Goal: Transaction & Acquisition: Purchase product/service

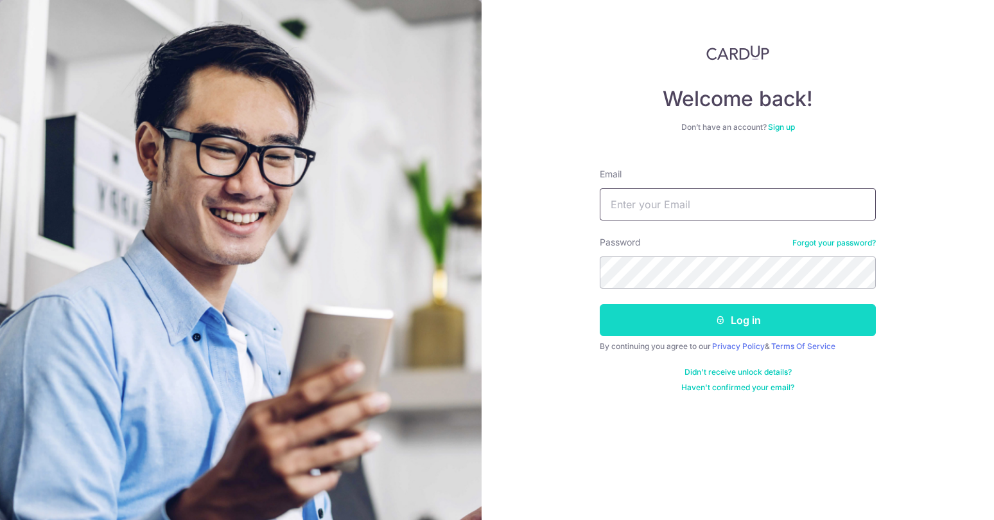
type input "[EMAIL_ADDRESS][DOMAIN_NAME]"
click at [697, 326] on button "Log in" at bounding box center [738, 320] width 276 height 32
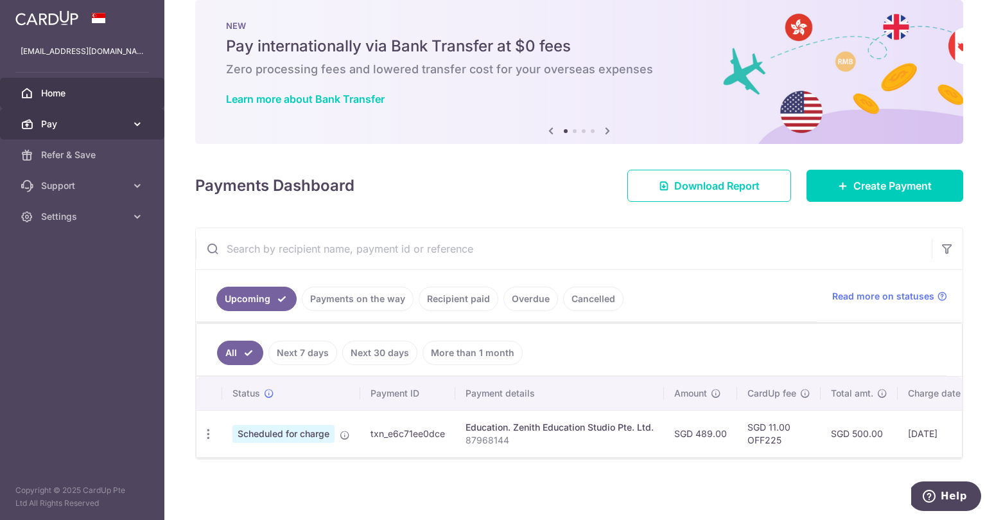
click at [130, 119] on link "Pay" at bounding box center [82, 124] width 164 height 31
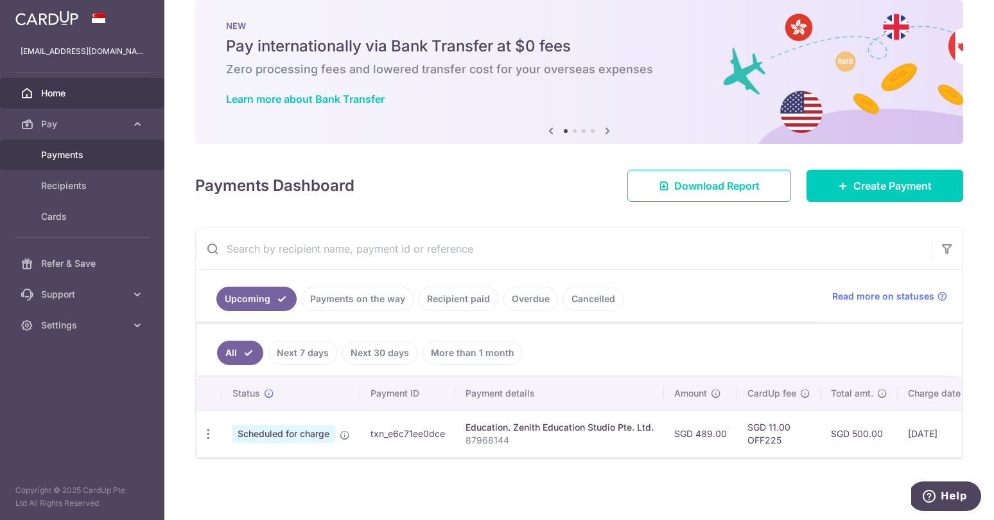
click at [88, 155] on span "Payments" at bounding box center [83, 154] width 85 height 13
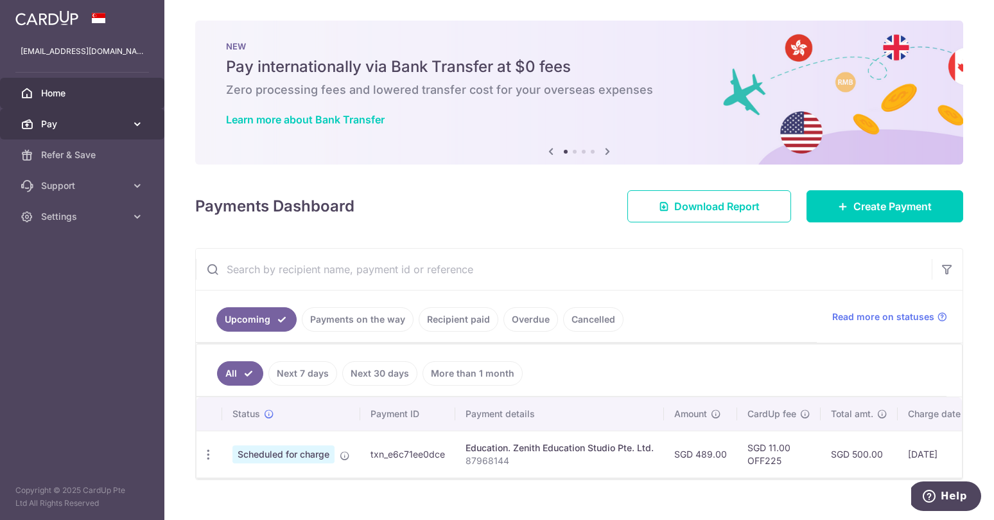
click at [136, 125] on icon at bounding box center [137, 124] width 13 height 13
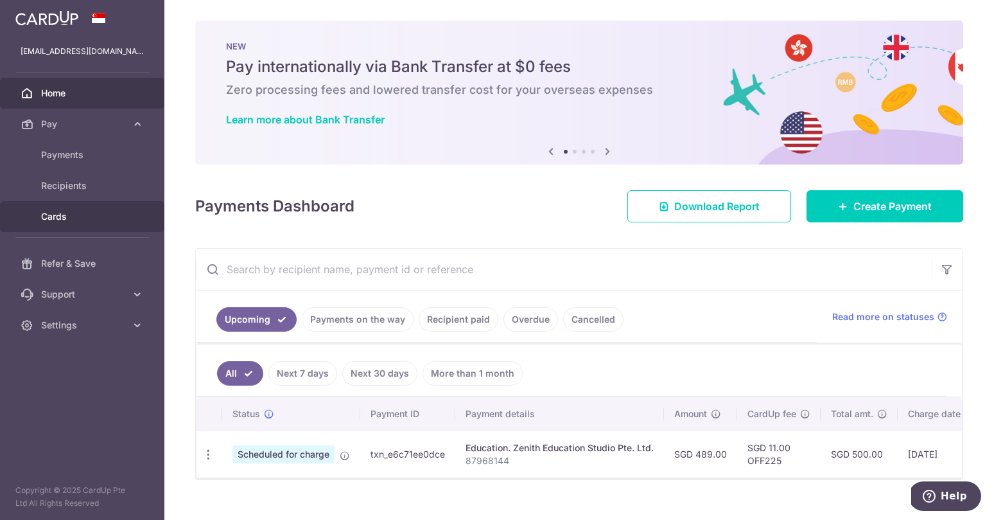
click at [111, 214] on span "Cards" at bounding box center [83, 216] width 85 height 13
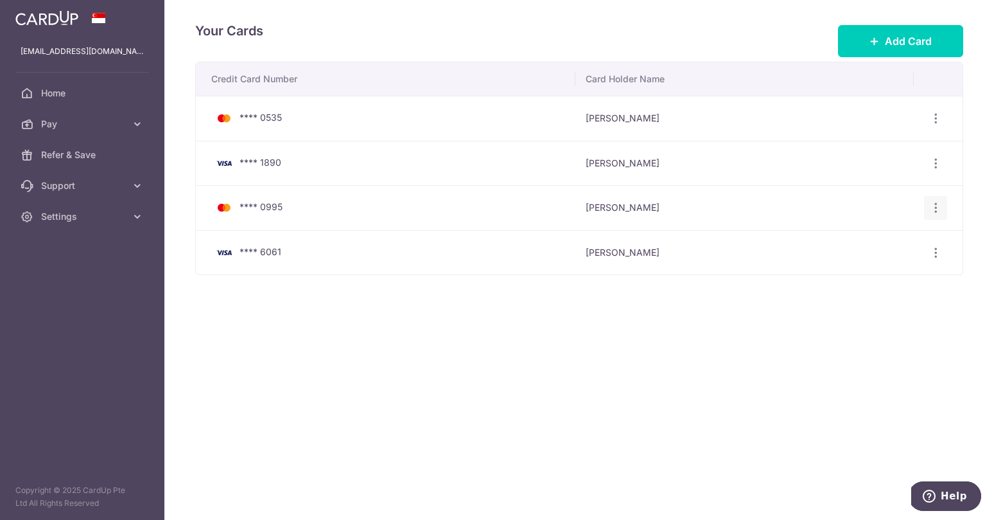
click at [935, 214] on div "View/Edit Delete" at bounding box center [936, 208] width 24 height 24
click at [935, 207] on icon "button" at bounding box center [935, 207] width 13 height 13
click at [874, 271] on span "Delete" at bounding box center [892, 274] width 87 height 15
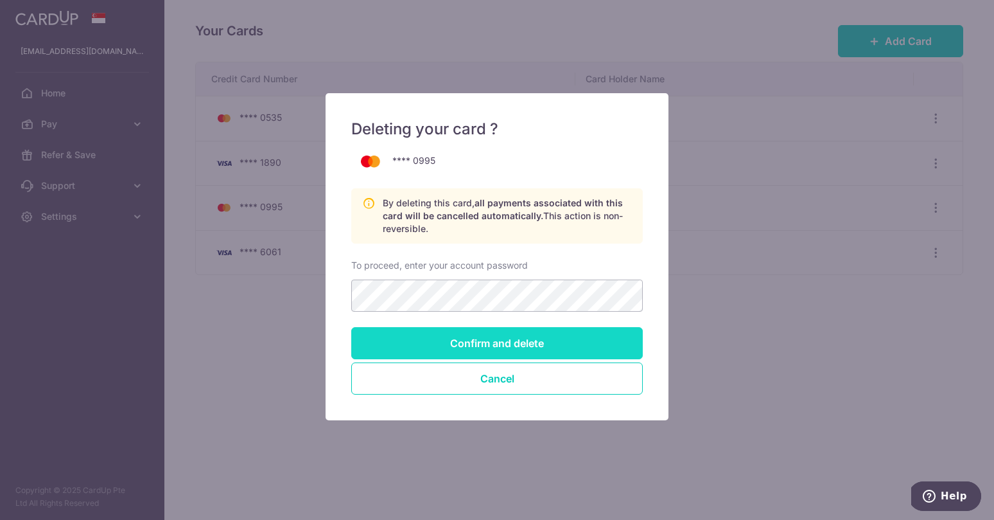
click at [514, 347] on input "Confirm and delete" at bounding box center [497, 343] width 292 height 32
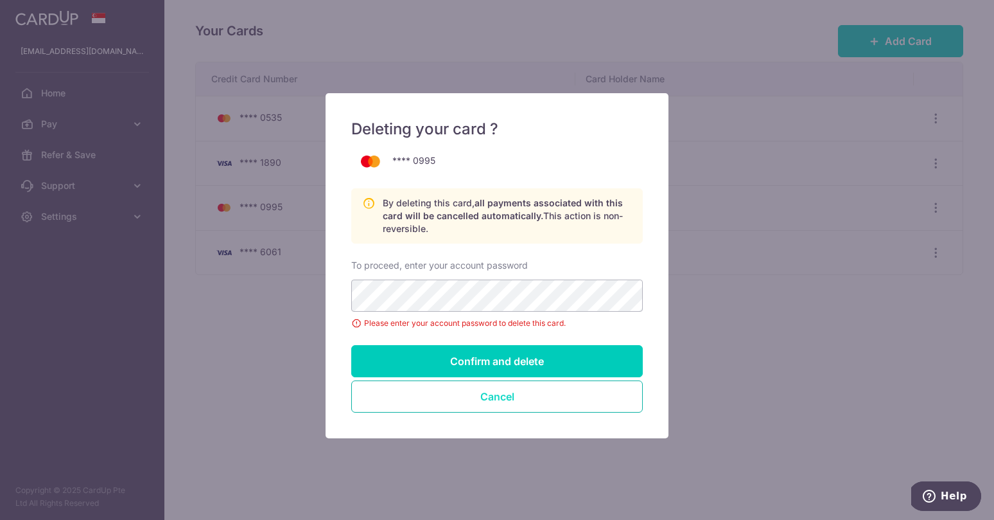
click at [509, 399] on button "Cancel" at bounding box center [497, 396] width 292 height 32
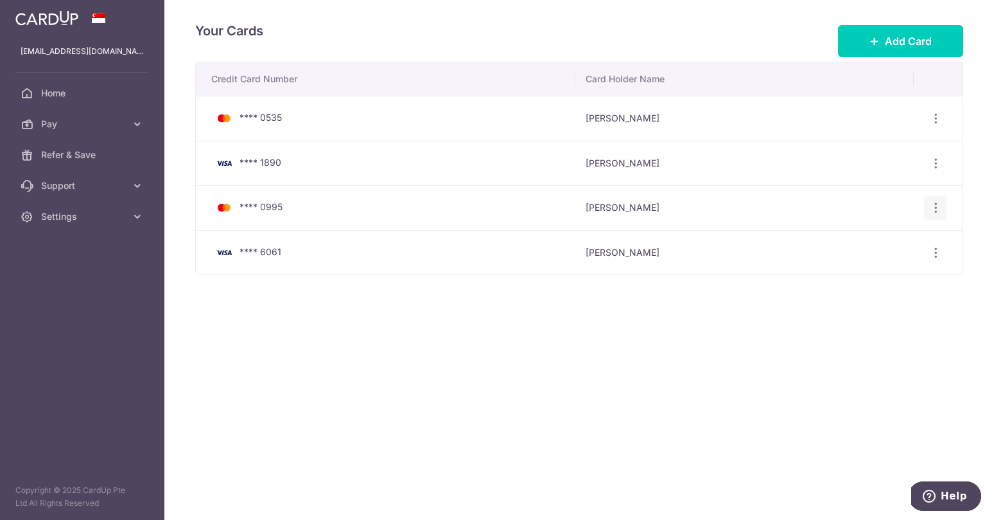
click at [937, 209] on icon "button" at bounding box center [935, 207] width 13 height 13
click at [856, 280] on span "Delete" at bounding box center [892, 274] width 87 height 15
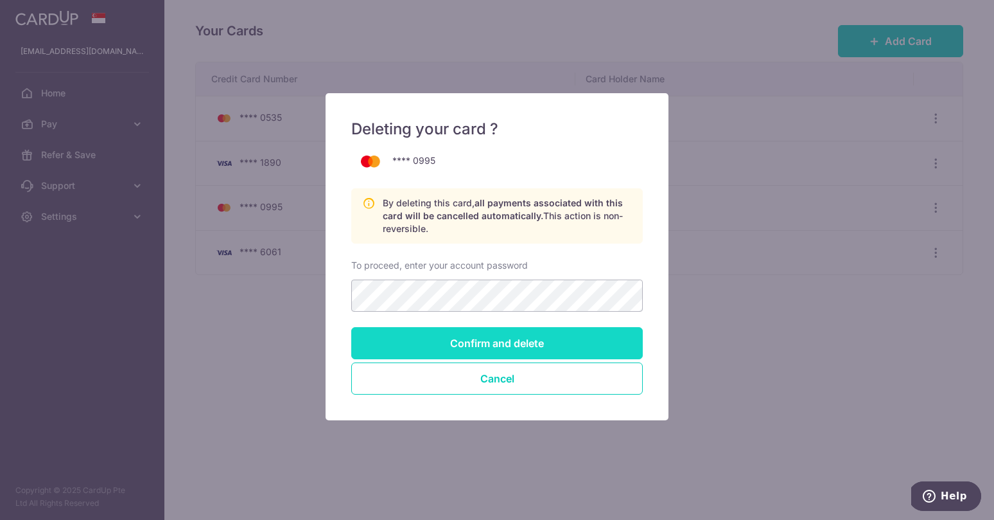
click at [450, 337] on input "Confirm and delete" at bounding box center [497, 343] width 292 height 32
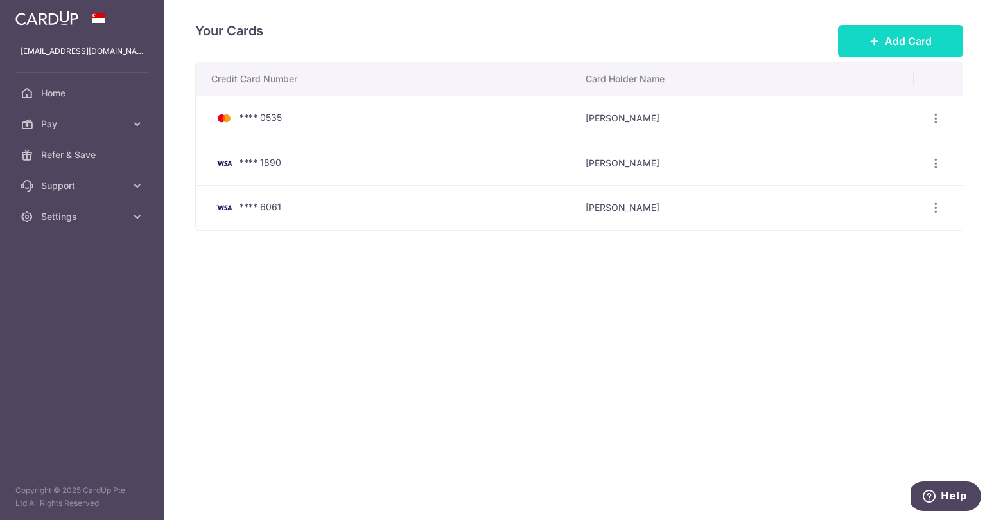
click at [891, 38] on span "Add Card" at bounding box center [908, 40] width 47 height 15
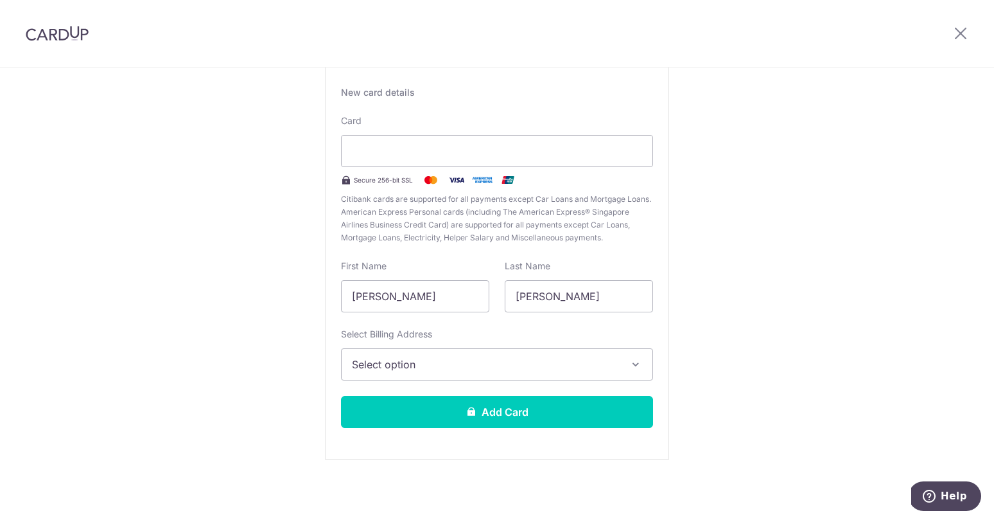
scroll to position [85, 0]
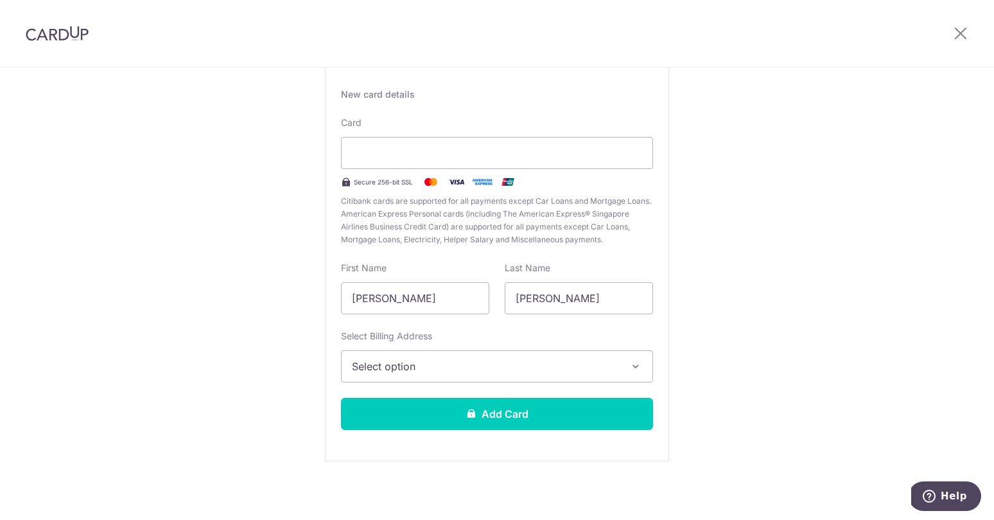
click at [440, 371] on span "Select option" at bounding box center [485, 365] width 267 height 15
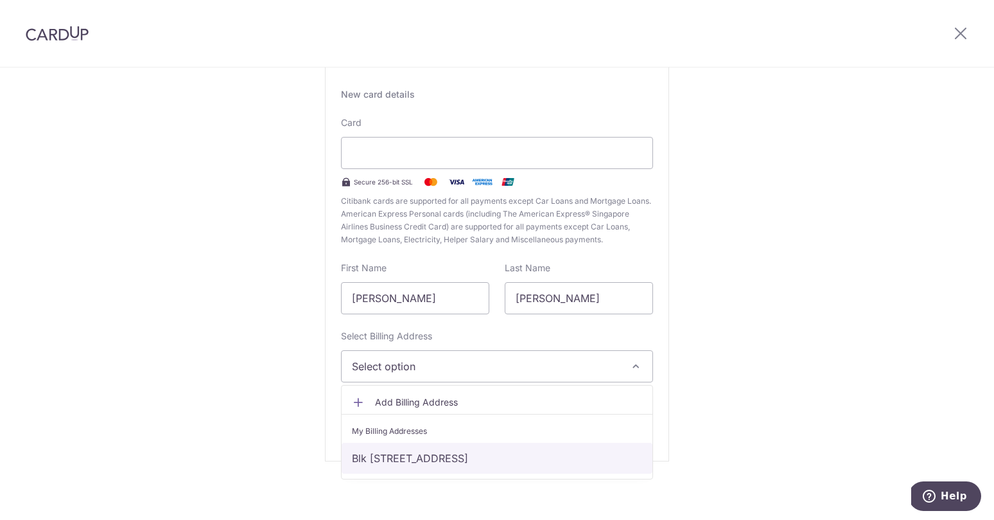
click at [428, 455] on link "Blk 315A #04-156, Anchorvale road, Singapore, Singapore, Singapore-541315" at bounding box center [497, 457] width 311 height 31
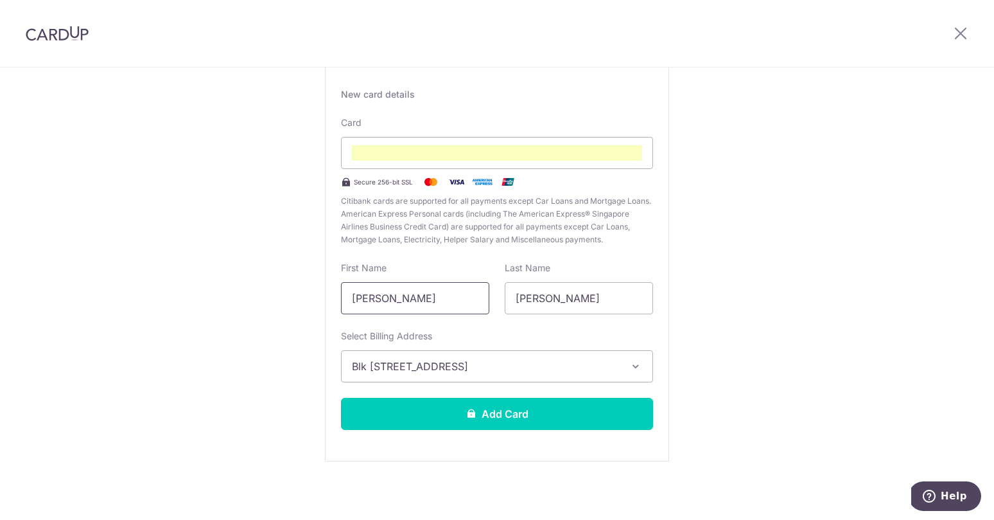
drag, startPoint x: 392, startPoint y: 298, endPoint x: 503, endPoint y: 296, distance: 111.1
click at [503, 296] on div "First Name Anand Rameshchandra Last Name Shah" at bounding box center [497, 287] width 328 height 53
type input "Anand R"
click at [756, 288] on div "New Card Details New card details Card Secure 256-bit SSL Citibank cards are su…" at bounding box center [497, 251] width 994 height 539
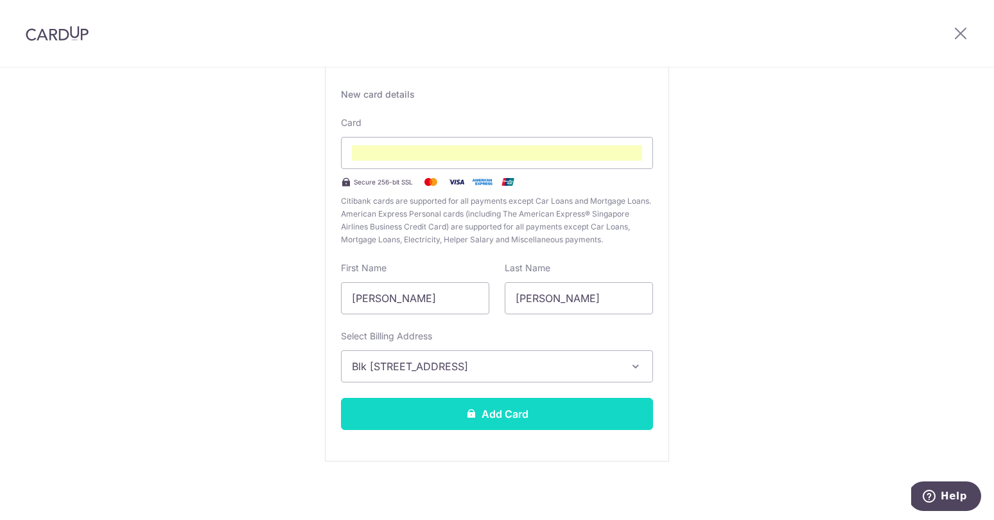
click at [512, 416] on button "Add Card" at bounding box center [497, 414] width 312 height 32
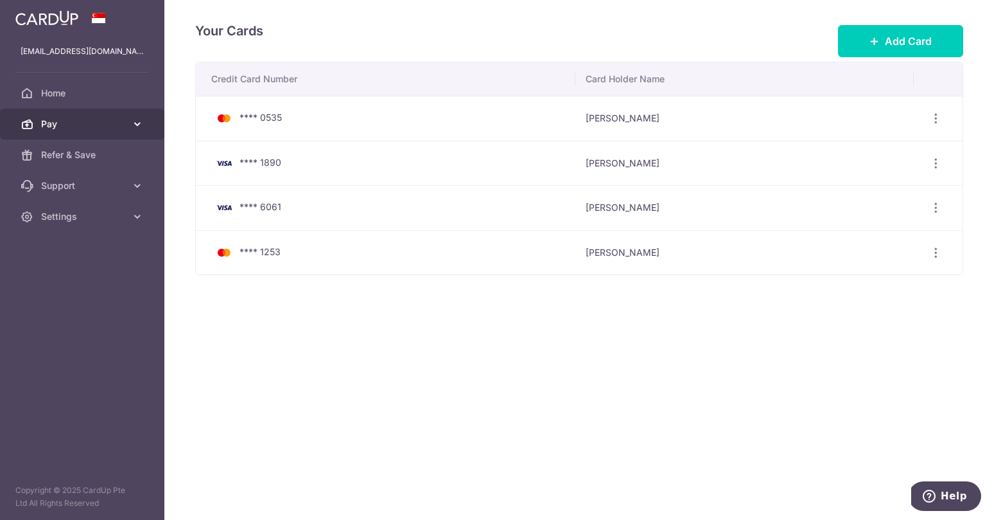
click at [136, 127] on icon at bounding box center [137, 124] width 13 height 13
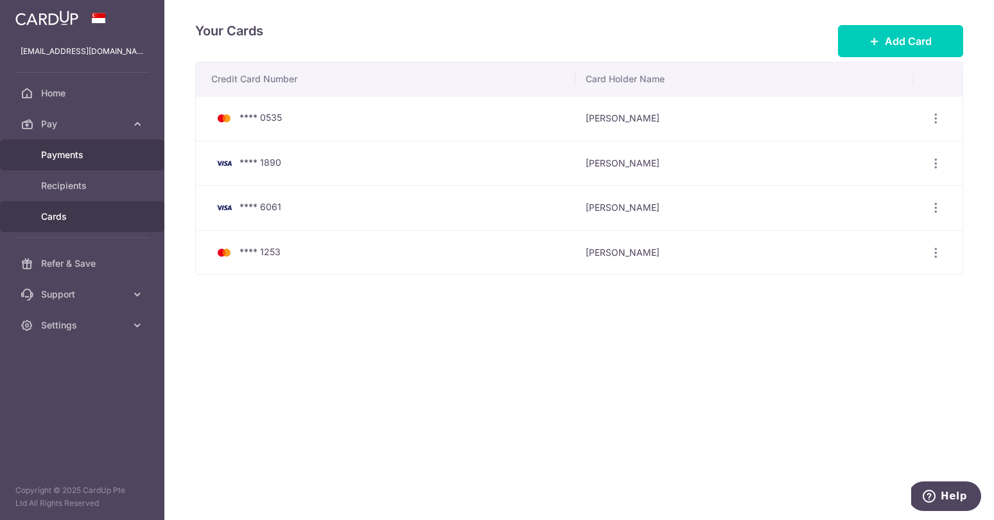
click at [91, 155] on span "Payments" at bounding box center [83, 154] width 85 height 13
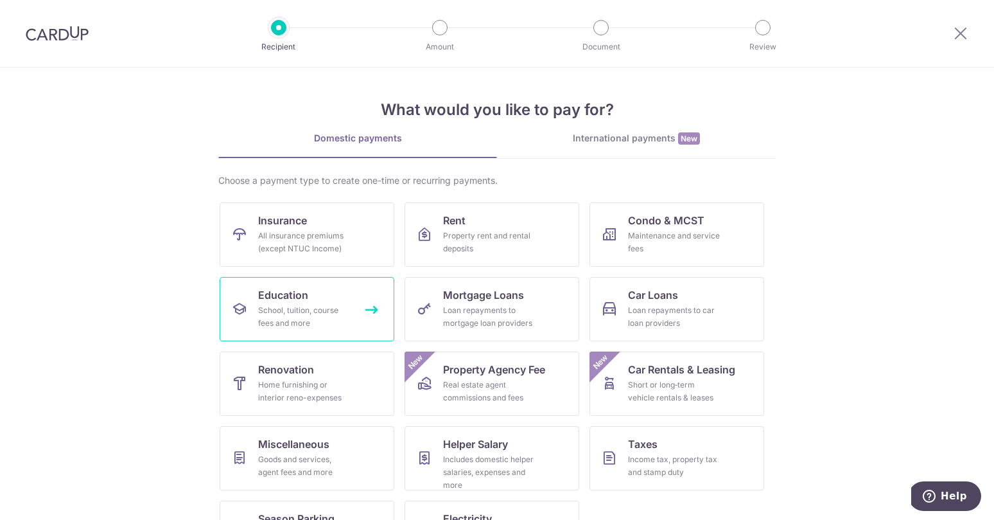
click at [295, 297] on span "Education" at bounding box center [283, 294] width 50 height 15
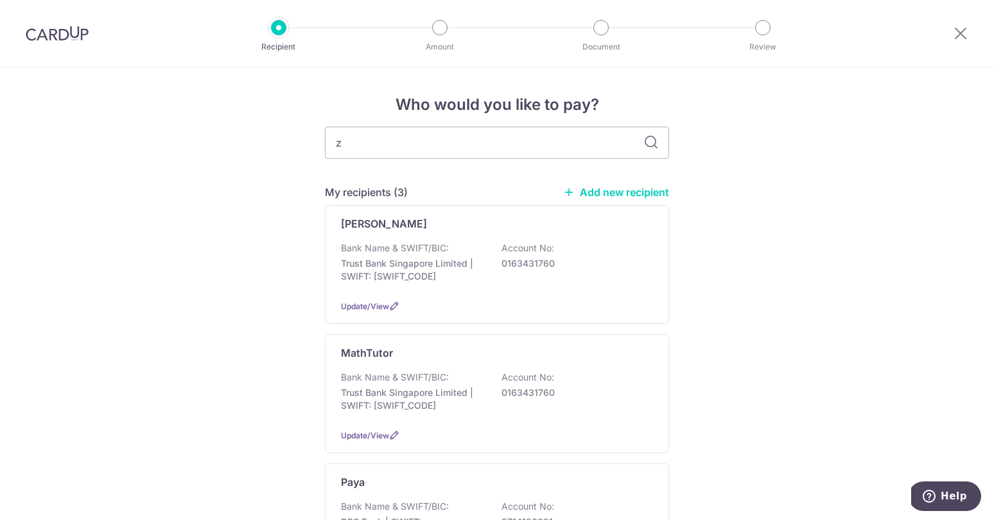
type input "ze"
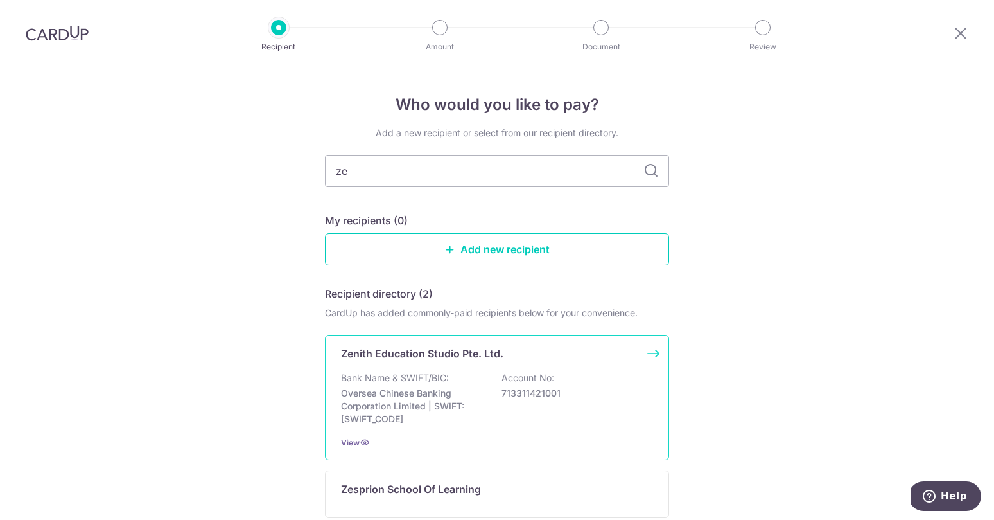
click at [412, 374] on p "Bank Name & SWIFT/BIC:" at bounding box center [395, 377] width 108 height 13
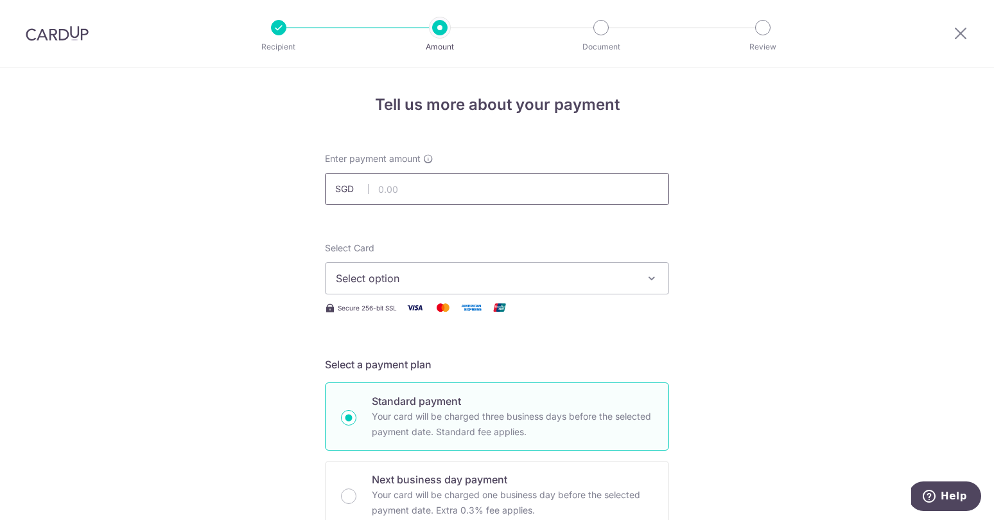
click at [394, 190] on input "text" at bounding box center [497, 189] width 344 height 32
type input "141.02"
click at [401, 279] on span "Select option" at bounding box center [485, 277] width 299 height 15
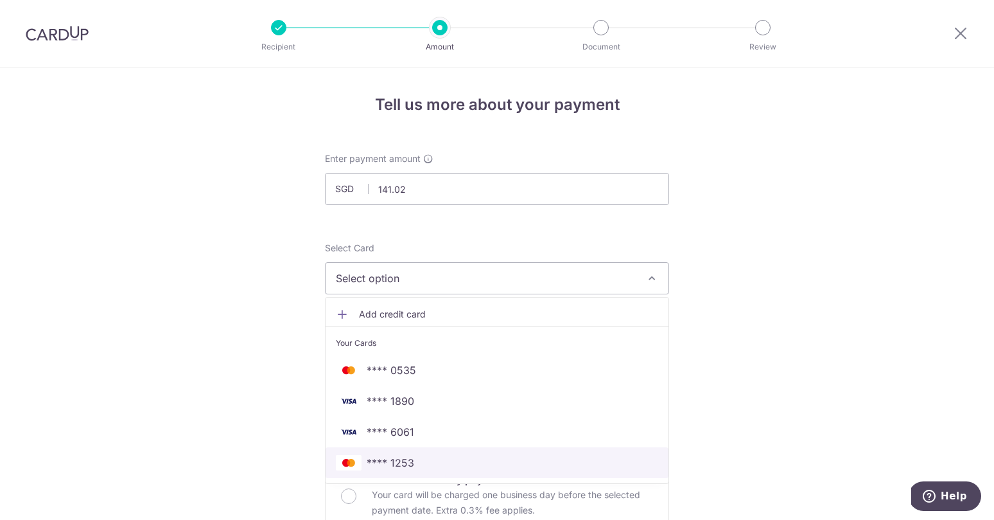
click at [395, 466] on span "**** 1253" at bounding box center [391, 462] width 48 height 15
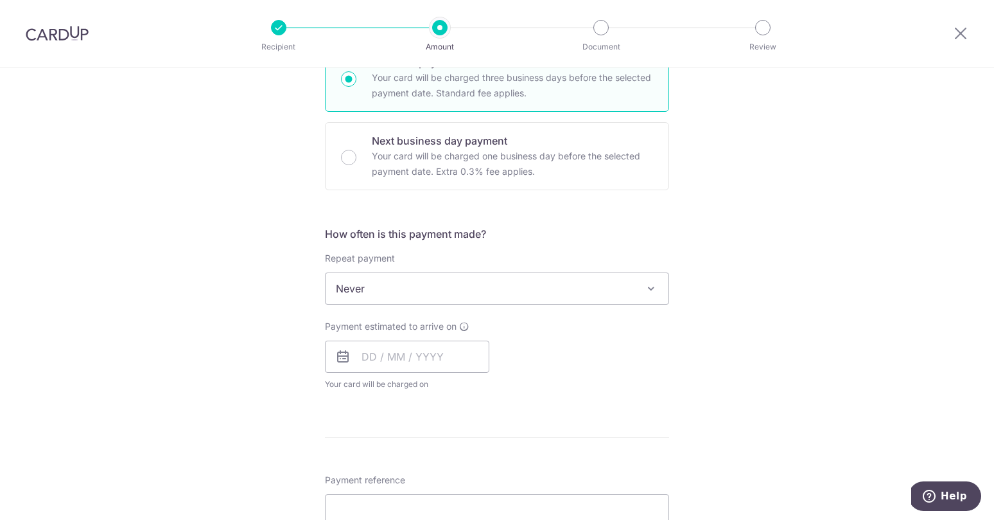
scroll to position [345, 0]
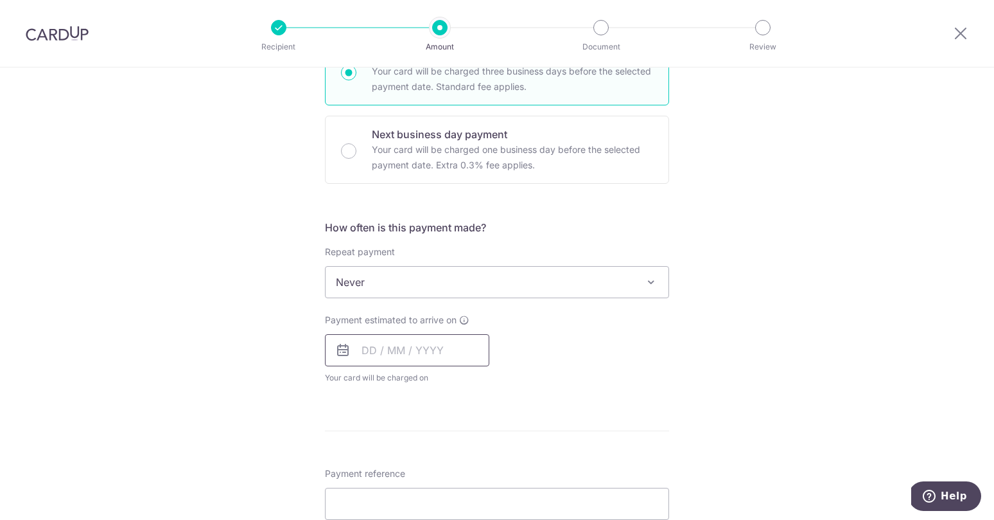
click at [390, 350] on input "text" at bounding box center [407, 350] width 164 height 32
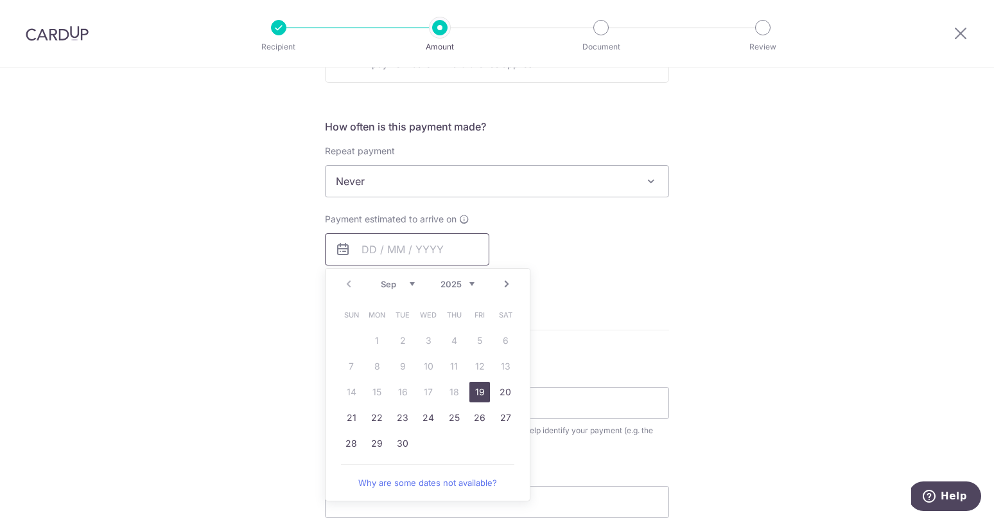
scroll to position [446, 0]
click at [405, 421] on link "23" at bounding box center [402, 417] width 21 height 21
type input "23/09/2025"
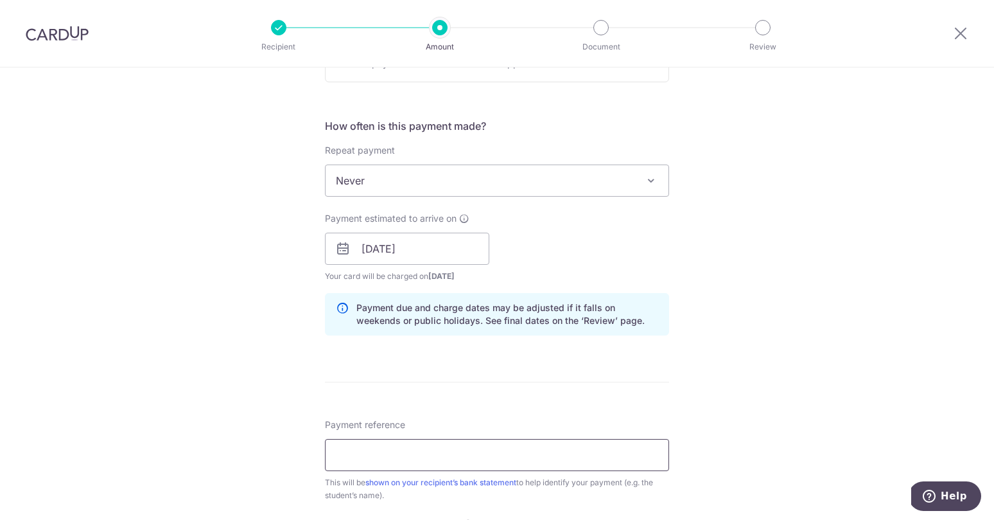
click at [385, 461] on input "Payment reference" at bounding box center [497, 455] width 344 height 32
paste input "87968144"
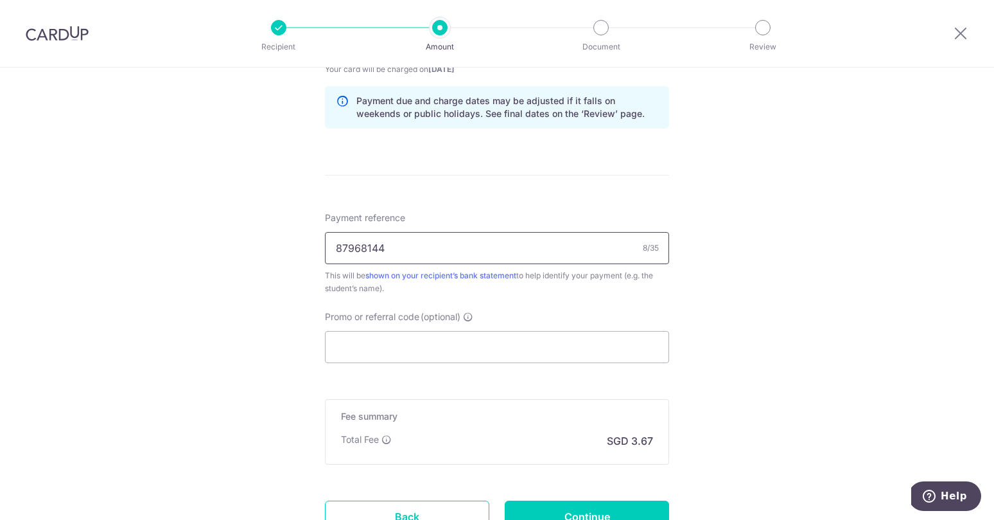
scroll to position [664, 0]
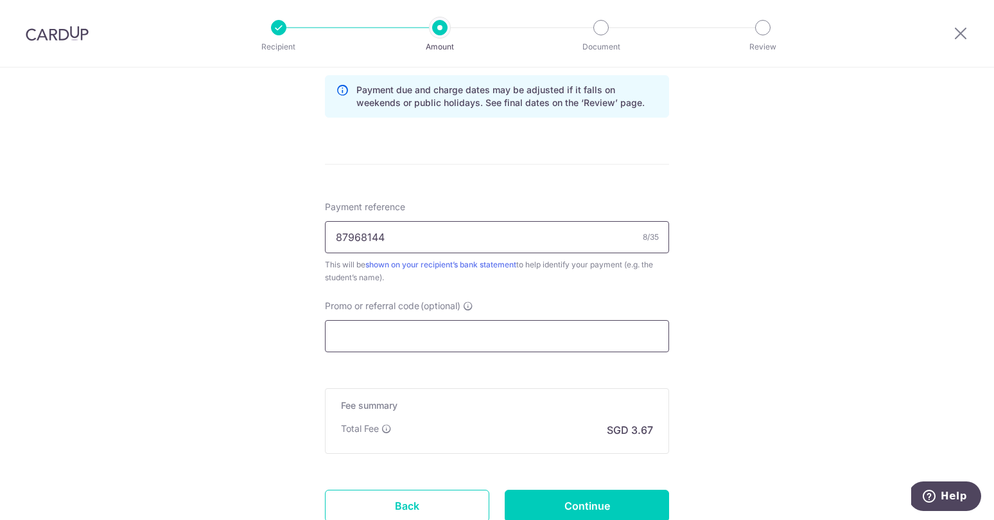
type input "87968144"
click at [358, 329] on input "Promo or referral code (optional)" at bounding box center [497, 336] width 344 height 32
paste input "OFF225"
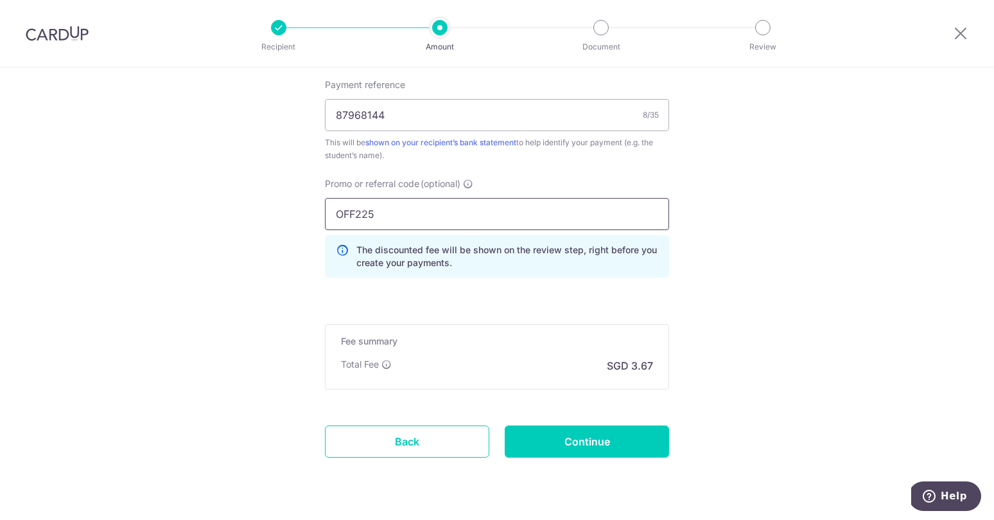
scroll to position [820, 0]
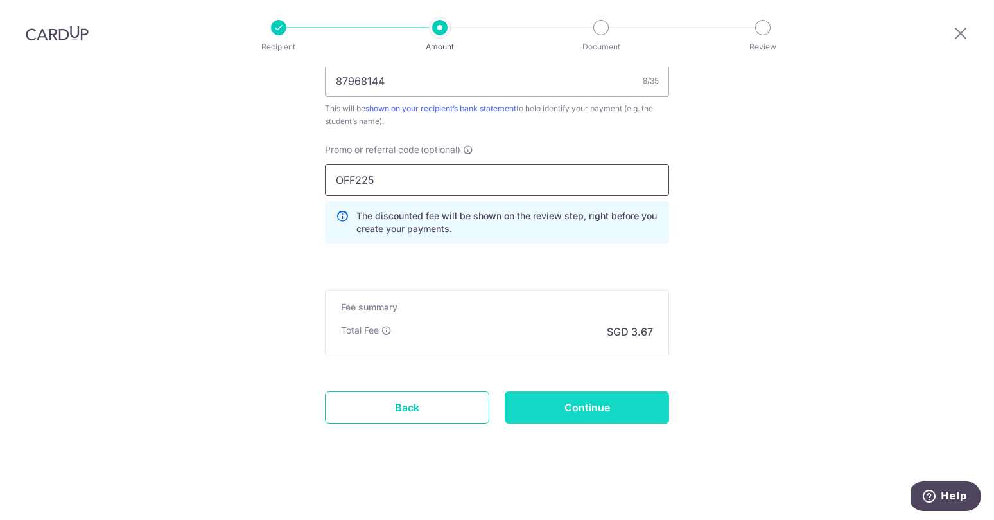
type input "OFF225"
click at [591, 412] on input "Continue" at bounding box center [587, 407] width 164 height 32
type input "Create Schedule"
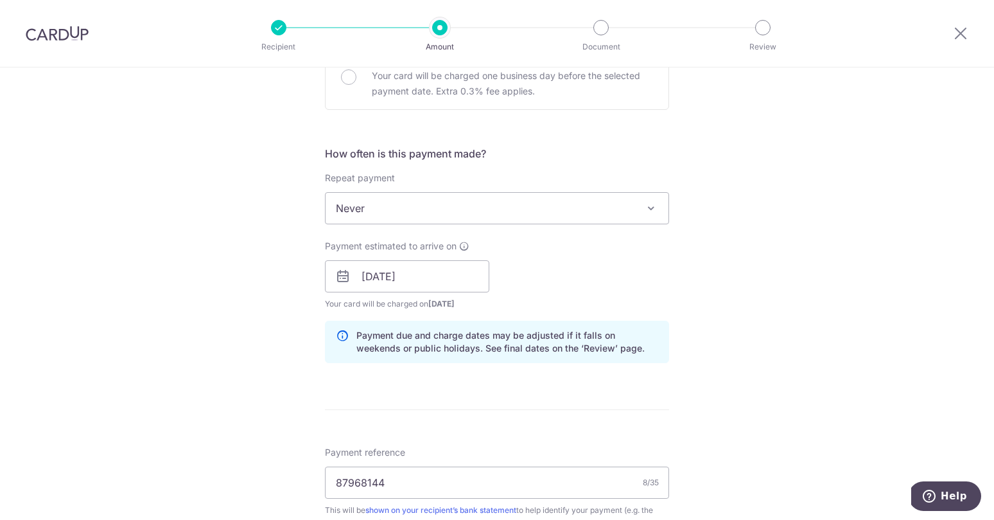
scroll to position [411, 0]
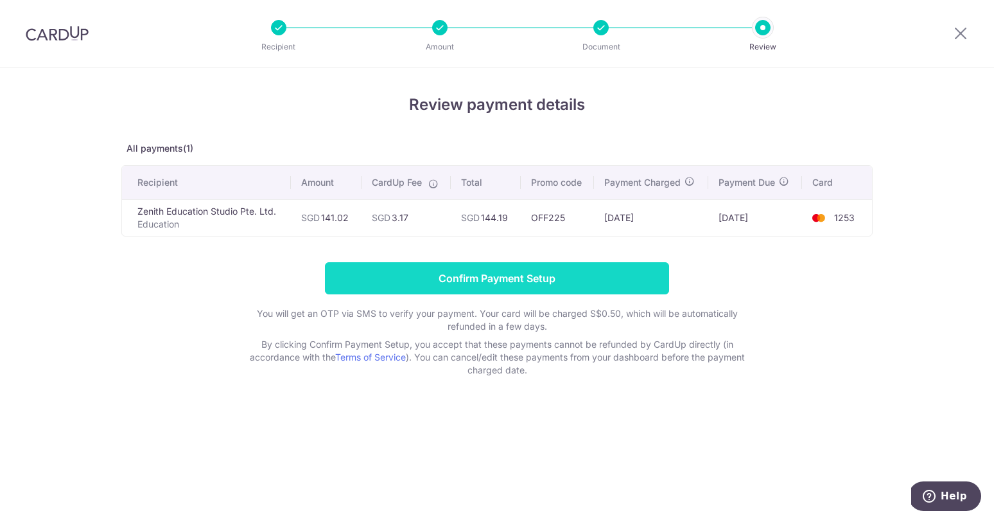
click at [530, 280] on input "Confirm Payment Setup" at bounding box center [497, 278] width 344 height 32
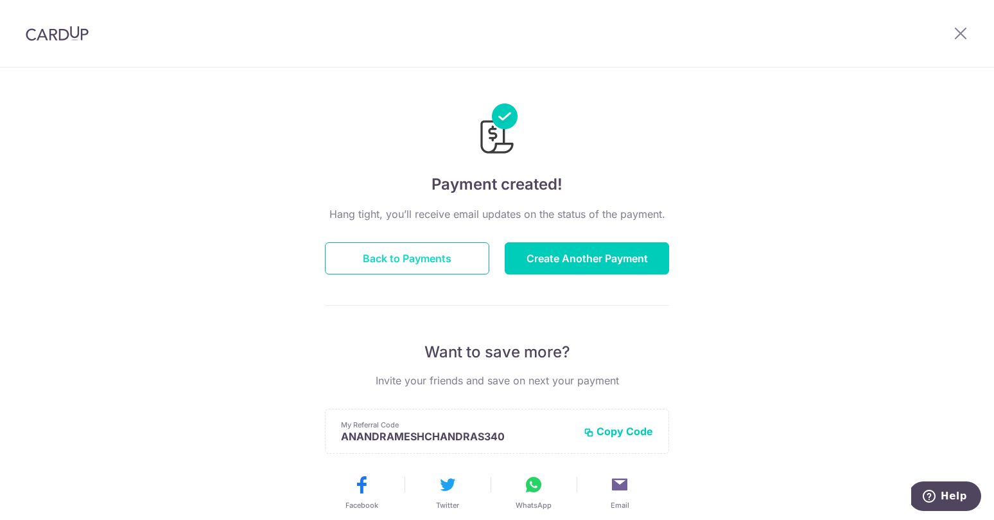
click at [417, 250] on button "Back to Payments" at bounding box center [407, 258] width 164 height 32
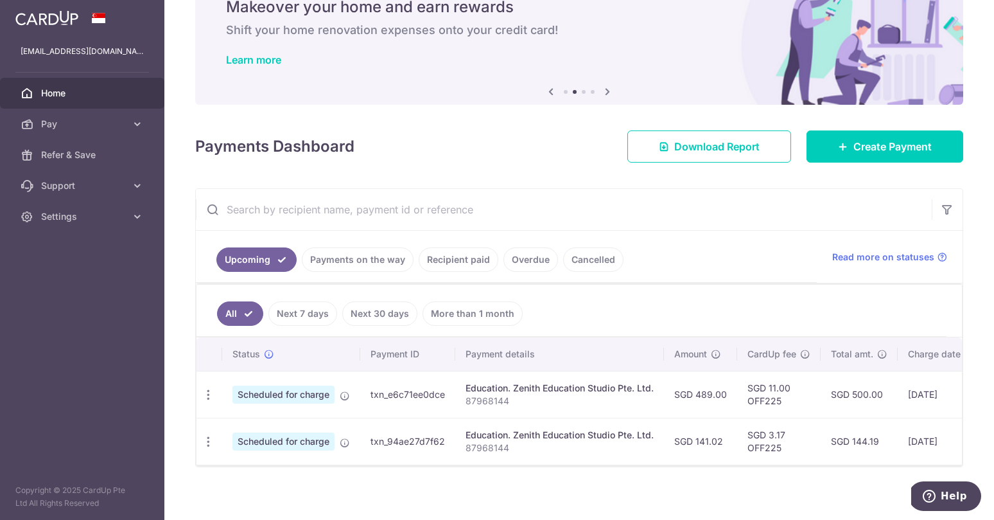
scroll to position [67, 0]
